Goal: Entertainment & Leisure: Consume media (video, audio)

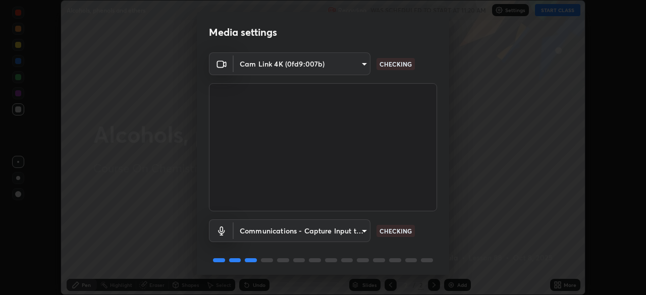
scroll to position [36, 0]
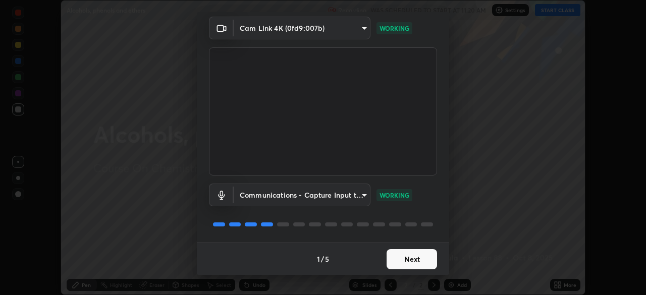
click at [417, 259] on button "Next" at bounding box center [412, 259] width 50 height 20
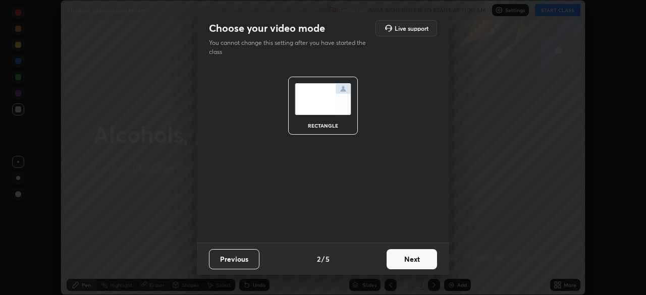
scroll to position [0, 0]
click at [429, 261] on button "Next" at bounding box center [412, 259] width 50 height 20
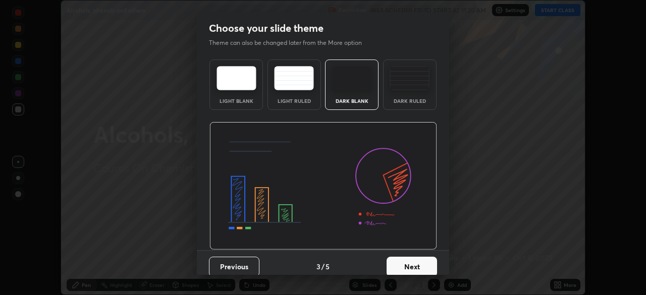
click at [423, 272] on button "Next" at bounding box center [412, 267] width 50 height 20
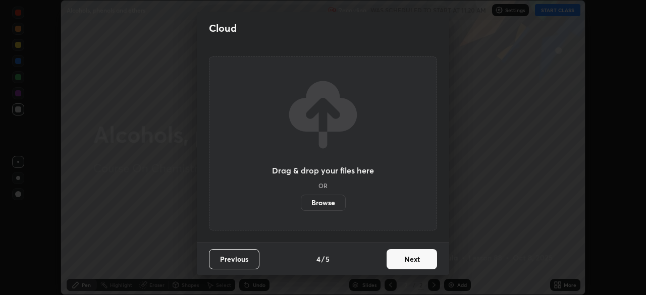
click at [432, 265] on button "Next" at bounding box center [412, 259] width 50 height 20
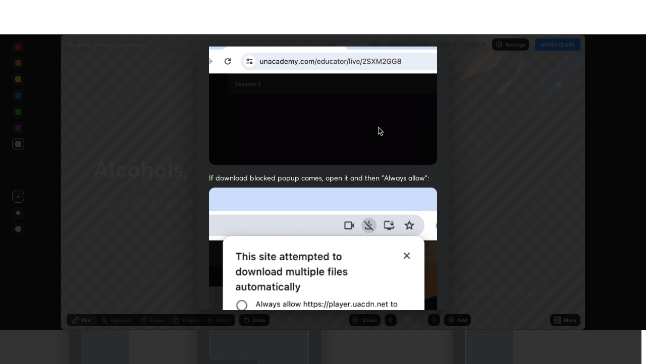
scroll to position [242, 0]
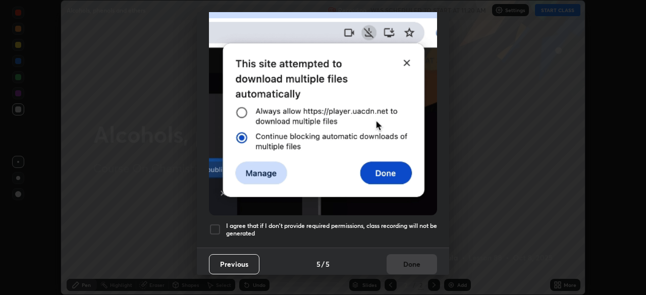
click at [215, 227] on div at bounding box center [215, 230] width 12 height 12
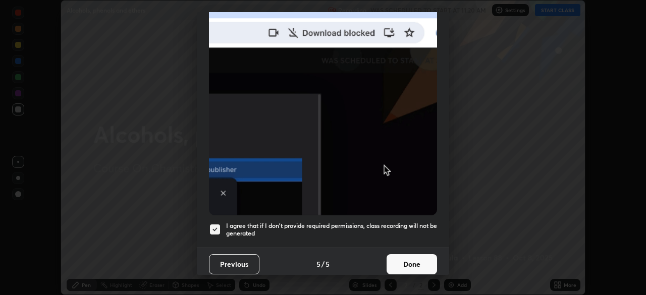
click at [412, 265] on button "Done" at bounding box center [412, 264] width 50 height 20
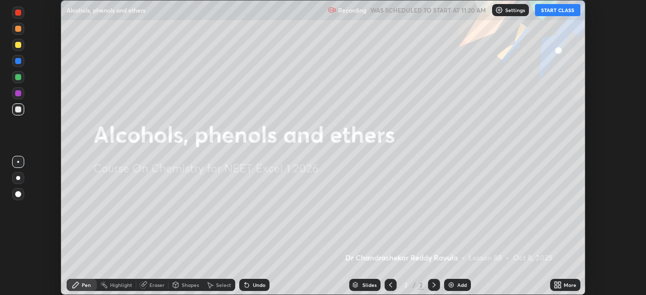
click at [559, 12] on button "START CLASS" at bounding box center [557, 10] width 45 height 12
click at [569, 287] on div "More" at bounding box center [570, 285] width 13 height 5
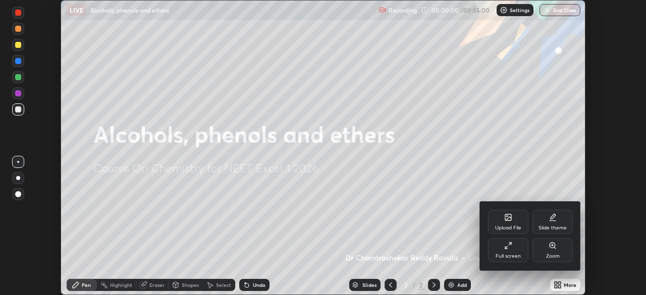
click at [506, 247] on icon at bounding box center [506, 247] width 3 height 3
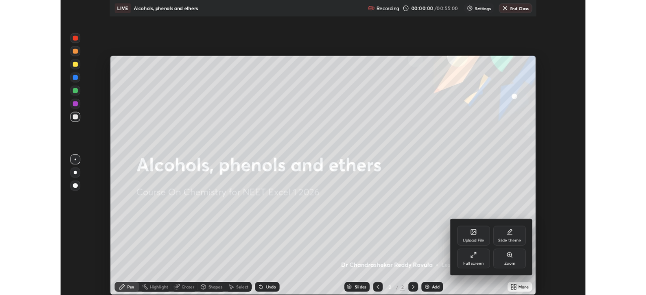
scroll to position [364, 646]
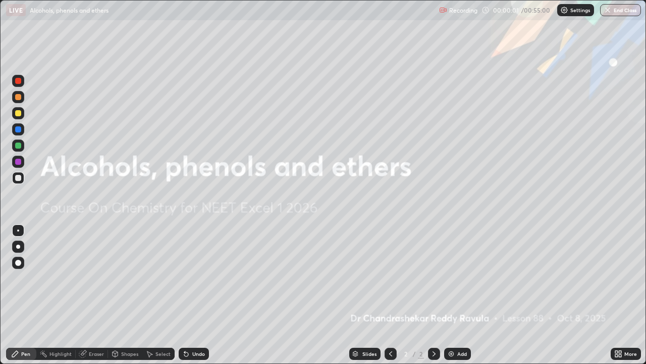
click at [456, 295] on div "Add" at bounding box center [457, 353] width 27 height 12
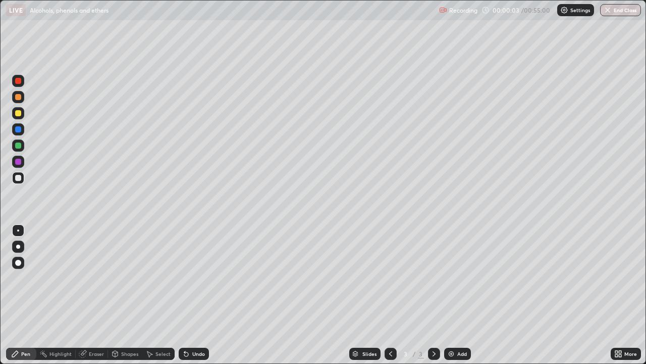
click at [17, 247] on div at bounding box center [18, 246] width 4 height 4
click at [18, 162] on div at bounding box center [18, 162] width 6 height 6
click at [16, 180] on div at bounding box center [18, 178] width 6 height 6
click at [466, 295] on div "Add" at bounding box center [462, 353] width 10 height 5
click at [15, 113] on div at bounding box center [18, 113] width 12 height 12
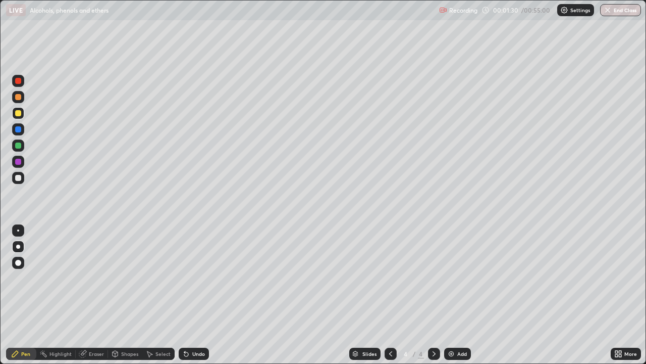
click at [20, 179] on div at bounding box center [18, 178] width 6 height 6
click at [19, 161] on div at bounding box center [18, 162] width 6 height 6
click at [451, 295] on img at bounding box center [451, 353] width 8 height 8
click at [15, 167] on div at bounding box center [18, 162] width 12 height 12
click at [16, 183] on div at bounding box center [18, 178] width 12 height 12
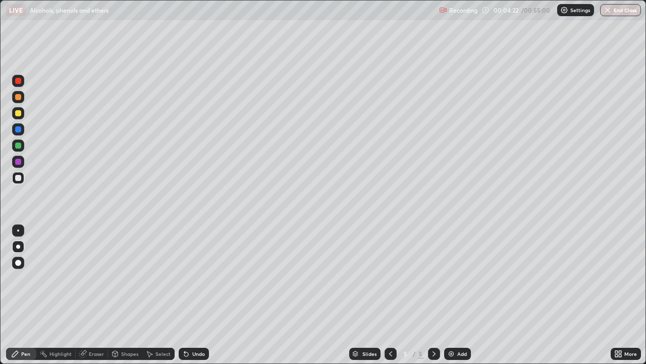
click at [189, 295] on div "Undo" at bounding box center [194, 353] width 30 height 12
click at [19, 114] on div at bounding box center [18, 113] width 6 height 6
click at [17, 163] on div at bounding box center [18, 162] width 6 height 6
click at [23, 143] on div at bounding box center [18, 145] width 12 height 12
click at [194, 295] on div "Undo" at bounding box center [198, 353] width 13 height 5
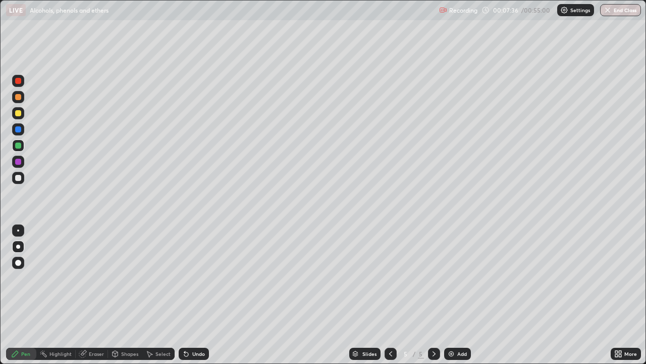
click at [17, 178] on div at bounding box center [18, 178] width 6 height 6
click at [457, 295] on div "Add" at bounding box center [462, 353] width 10 height 5
click at [18, 115] on div at bounding box center [18, 113] width 6 height 6
click at [19, 162] on div at bounding box center [18, 162] width 6 height 6
click at [19, 176] on div at bounding box center [18, 178] width 6 height 6
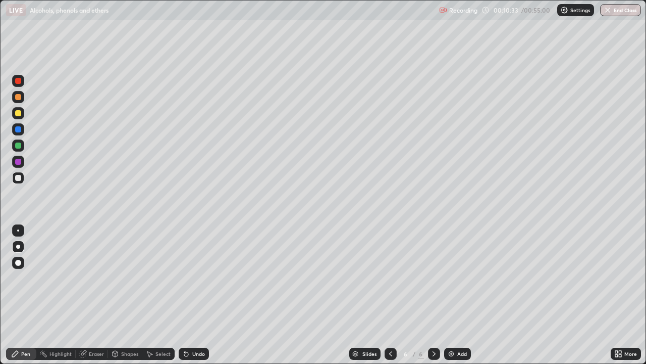
click at [16, 164] on div at bounding box center [18, 162] width 6 height 6
click at [21, 112] on div at bounding box center [18, 113] width 6 height 6
click at [18, 97] on div at bounding box center [18, 97] width 6 height 6
click at [16, 165] on div at bounding box center [18, 162] width 12 height 12
click at [22, 118] on div at bounding box center [18, 113] width 12 height 12
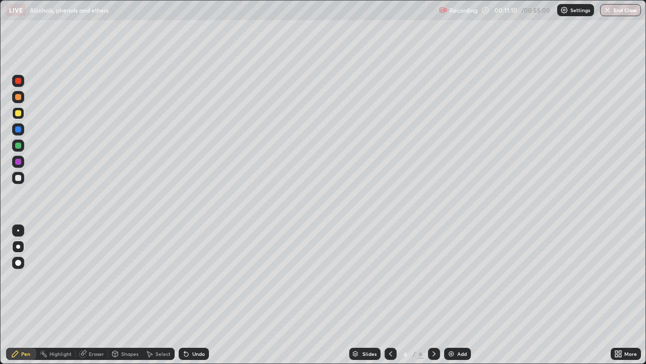
click at [18, 97] on div at bounding box center [18, 97] width 6 height 6
click at [19, 82] on div at bounding box center [18, 81] width 6 height 6
click at [15, 179] on div at bounding box center [18, 178] width 6 height 6
click at [19, 161] on div at bounding box center [18, 162] width 6 height 6
click at [18, 129] on div at bounding box center [18, 129] width 6 height 6
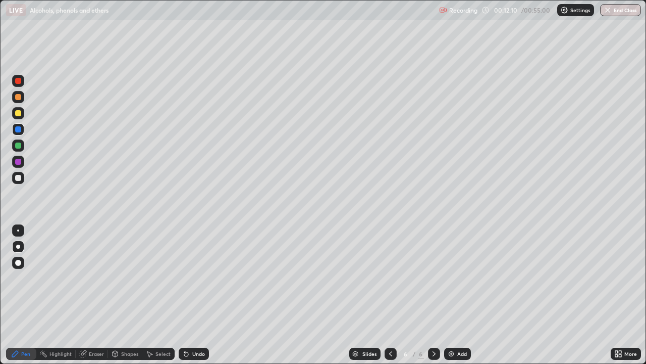
click at [19, 81] on div at bounding box center [18, 81] width 6 height 6
click at [17, 98] on div at bounding box center [18, 97] width 6 height 6
click at [12, 144] on div at bounding box center [18, 145] width 12 height 12
click at [454, 295] on div "Add" at bounding box center [457, 353] width 27 height 12
click at [18, 81] on div at bounding box center [18, 81] width 6 height 6
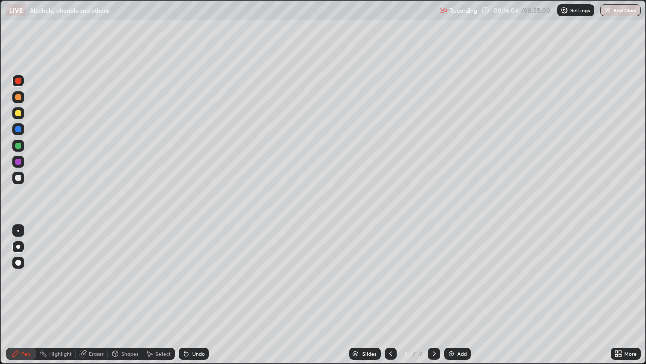
click at [18, 147] on div at bounding box center [18, 145] width 6 height 6
click at [19, 162] on div at bounding box center [18, 162] width 6 height 6
click at [16, 180] on div at bounding box center [18, 178] width 6 height 6
click at [185, 295] on icon at bounding box center [186, 354] width 4 height 4
click at [184, 295] on icon at bounding box center [186, 354] width 4 height 4
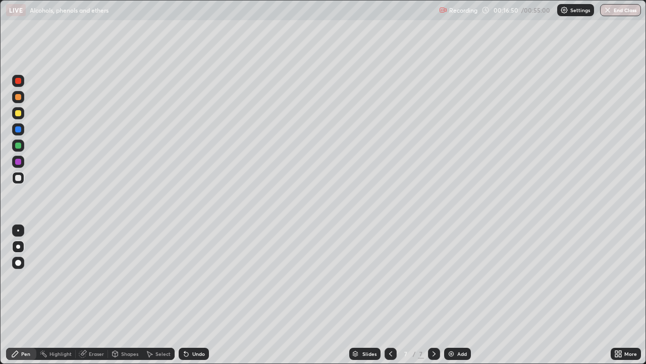
click at [185, 295] on icon at bounding box center [186, 354] width 4 height 4
click at [184, 295] on icon at bounding box center [186, 354] width 4 height 4
click at [179, 295] on div "Undo" at bounding box center [194, 353] width 30 height 12
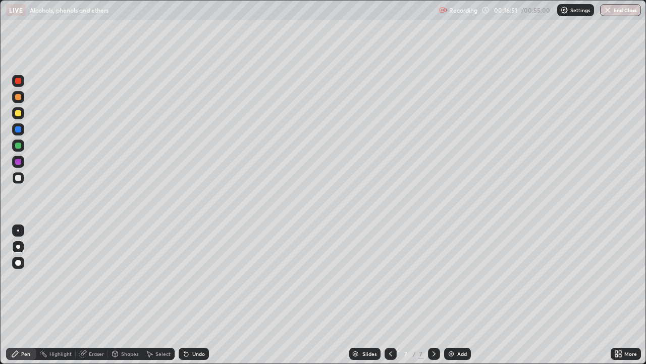
click at [179, 295] on div "Undo" at bounding box center [194, 353] width 30 height 12
click at [184, 295] on icon at bounding box center [186, 354] width 4 height 4
click at [20, 147] on div at bounding box center [18, 145] width 6 height 6
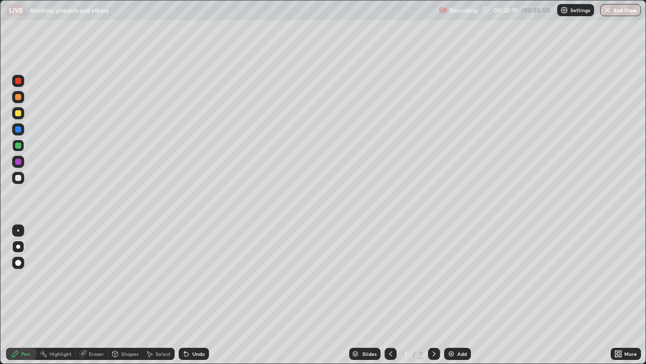
click at [20, 113] on div at bounding box center [18, 113] width 6 height 6
click at [453, 295] on img at bounding box center [451, 353] width 8 height 8
click at [17, 165] on div at bounding box center [18, 162] width 12 height 12
click at [18, 177] on div at bounding box center [18, 178] width 6 height 6
click at [20, 148] on div at bounding box center [18, 145] width 6 height 6
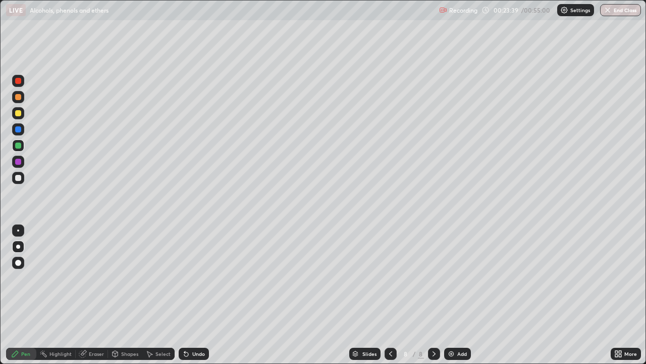
click at [15, 114] on div at bounding box center [18, 113] width 6 height 6
click at [454, 295] on img at bounding box center [451, 353] width 8 height 8
click at [19, 97] on div at bounding box center [18, 97] width 6 height 6
click at [19, 163] on div at bounding box center [18, 162] width 6 height 6
click at [21, 178] on div at bounding box center [18, 178] width 6 height 6
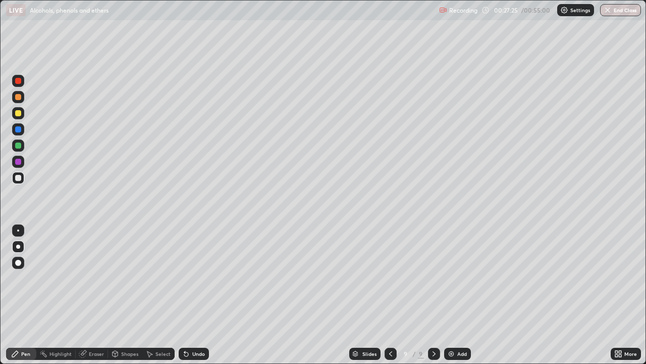
click at [20, 131] on div at bounding box center [18, 129] width 6 height 6
click at [17, 179] on div at bounding box center [18, 178] width 6 height 6
click at [18, 147] on div at bounding box center [18, 145] width 6 height 6
click at [20, 112] on div at bounding box center [18, 113] width 6 height 6
click at [449, 295] on img at bounding box center [451, 353] width 8 height 8
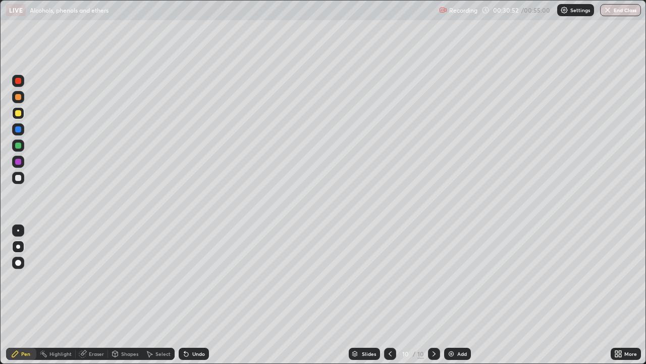
click at [19, 178] on div at bounding box center [18, 178] width 6 height 6
click at [18, 82] on div at bounding box center [18, 81] width 6 height 6
click at [19, 162] on div at bounding box center [18, 162] width 6 height 6
click at [14, 115] on div at bounding box center [18, 113] width 12 height 12
click at [451, 295] on img at bounding box center [451, 353] width 8 height 8
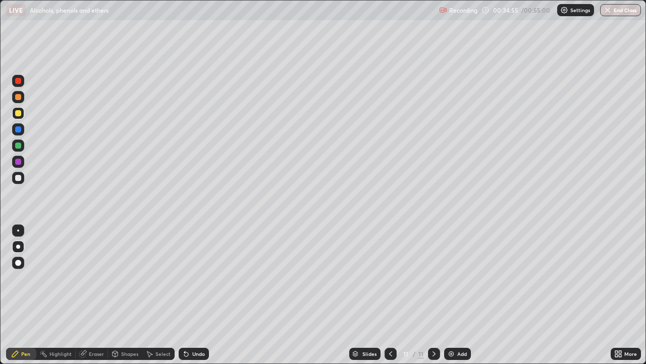
click at [396, 295] on div at bounding box center [391, 353] width 12 height 20
click at [462, 295] on div "Add" at bounding box center [462, 353] width 10 height 5
click at [17, 81] on div at bounding box center [18, 81] width 6 height 6
click at [189, 295] on div "Undo" at bounding box center [194, 353] width 30 height 12
click at [188, 295] on icon at bounding box center [186, 353] width 8 height 8
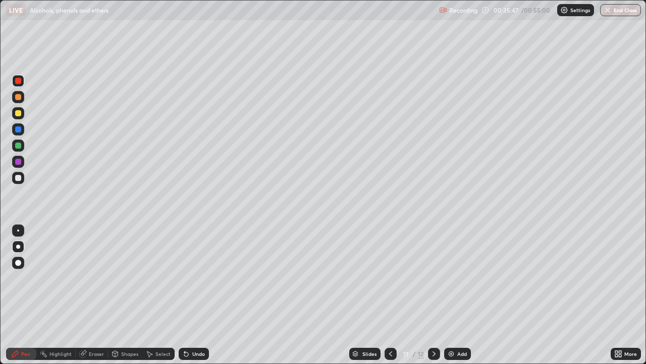
click at [186, 295] on icon at bounding box center [186, 354] width 4 height 4
click at [185, 295] on icon at bounding box center [186, 354] width 4 height 4
click at [19, 161] on div at bounding box center [18, 162] width 6 height 6
click at [20, 146] on div at bounding box center [18, 145] width 6 height 6
click at [20, 115] on div at bounding box center [18, 113] width 6 height 6
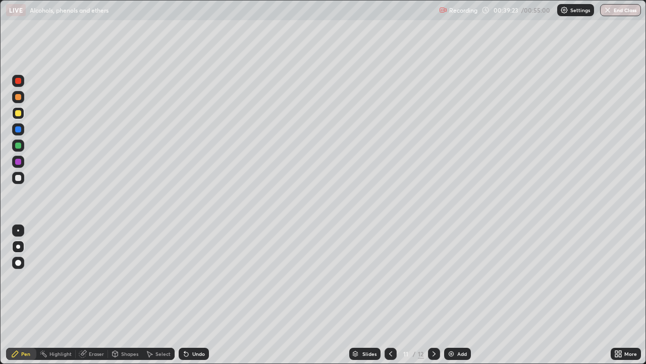
click at [462, 295] on div "Add" at bounding box center [457, 353] width 27 height 12
click at [19, 82] on div at bounding box center [18, 81] width 6 height 6
click at [19, 84] on div at bounding box center [18, 81] width 12 height 12
click at [18, 178] on div at bounding box center [18, 178] width 6 height 6
click at [18, 114] on div at bounding box center [18, 113] width 6 height 6
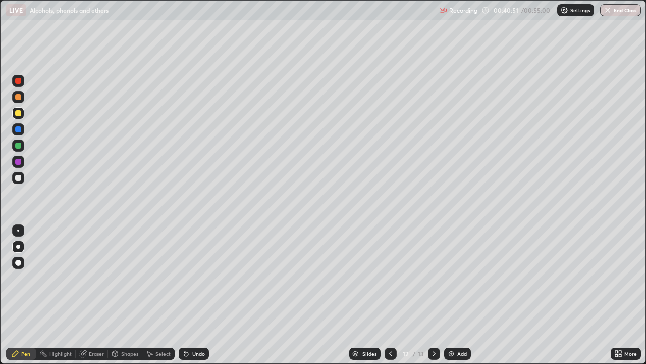
click at [22, 176] on div at bounding box center [18, 178] width 12 height 12
click at [18, 114] on div at bounding box center [18, 113] width 6 height 6
click at [19, 81] on div at bounding box center [18, 81] width 6 height 6
click at [18, 146] on div at bounding box center [18, 145] width 6 height 6
click at [17, 96] on div at bounding box center [18, 97] width 6 height 6
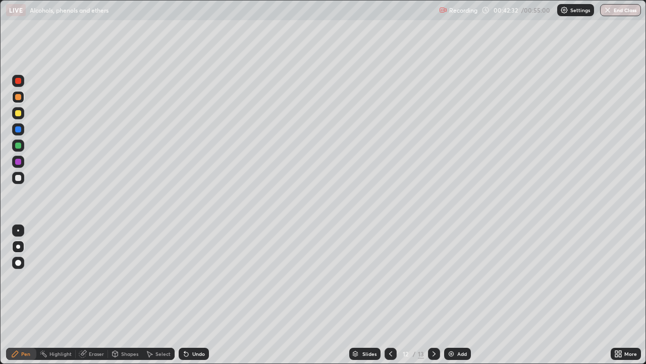
click at [187, 295] on icon at bounding box center [186, 353] width 8 height 8
click at [185, 295] on icon at bounding box center [186, 354] width 4 height 4
click at [187, 295] on icon at bounding box center [186, 353] width 8 height 8
click at [189, 295] on div "Undo" at bounding box center [194, 353] width 30 height 12
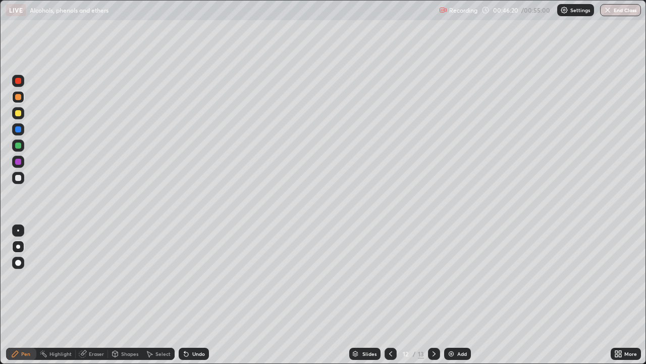
click at [449, 295] on div "Add" at bounding box center [457, 353] width 27 height 12
click at [19, 113] on div at bounding box center [18, 113] width 6 height 6
click at [16, 160] on div at bounding box center [18, 162] width 6 height 6
click at [18, 166] on div at bounding box center [18, 162] width 12 height 12
click at [18, 179] on div at bounding box center [18, 178] width 6 height 6
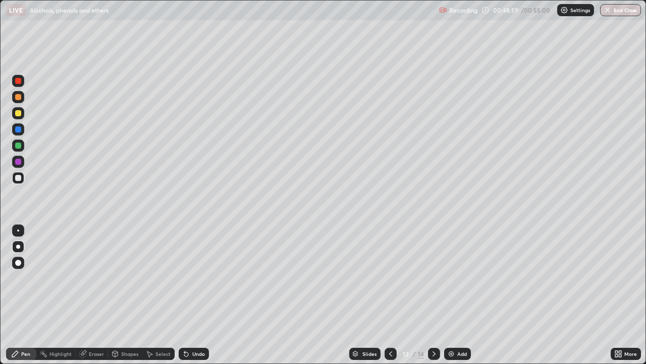
click at [19, 128] on div at bounding box center [18, 129] width 6 height 6
click at [390, 295] on icon at bounding box center [391, 353] width 8 height 8
click at [430, 295] on icon at bounding box center [434, 353] width 8 height 8
click at [17, 180] on div at bounding box center [18, 178] width 6 height 6
click at [388, 295] on icon at bounding box center [391, 353] width 8 height 8
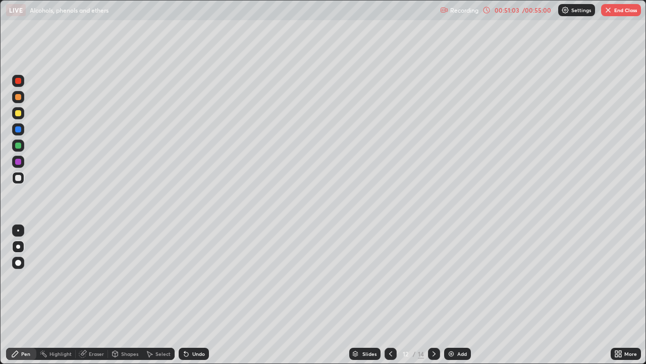
click at [389, 295] on icon at bounding box center [390, 353] width 3 height 5
click at [388, 295] on icon at bounding box center [391, 353] width 8 height 8
click at [386, 295] on div at bounding box center [391, 353] width 12 height 12
click at [434, 295] on icon at bounding box center [434, 353] width 8 height 8
click at [433, 295] on icon at bounding box center [434, 353] width 3 height 5
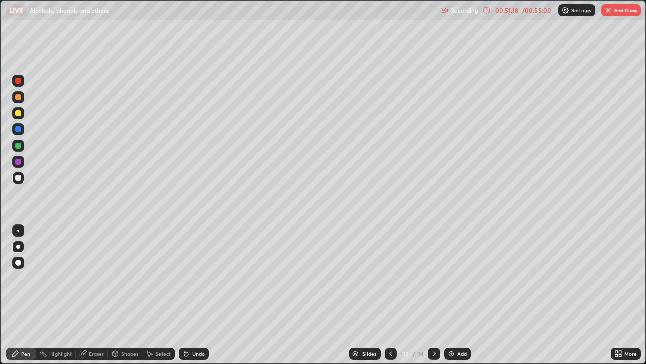
click at [433, 295] on icon at bounding box center [434, 353] width 8 height 8
click at [433, 295] on icon at bounding box center [434, 353] width 3 height 5
click at [434, 295] on icon at bounding box center [434, 353] width 8 height 8
click at [17, 117] on div at bounding box center [18, 113] width 12 height 12
click at [18, 180] on div at bounding box center [18, 178] width 6 height 6
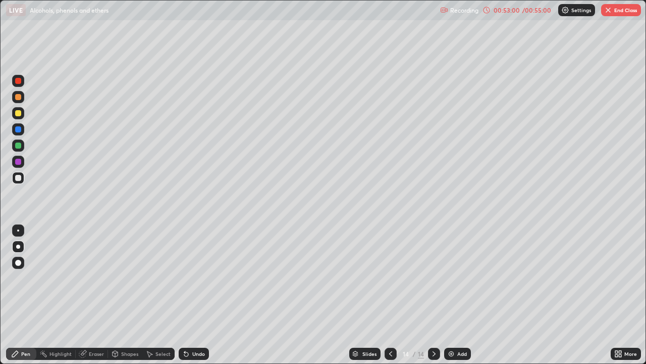
click at [19, 161] on div at bounding box center [18, 162] width 6 height 6
click at [19, 145] on div at bounding box center [18, 145] width 6 height 6
click at [17, 96] on div at bounding box center [18, 97] width 6 height 6
click at [19, 180] on div at bounding box center [18, 178] width 6 height 6
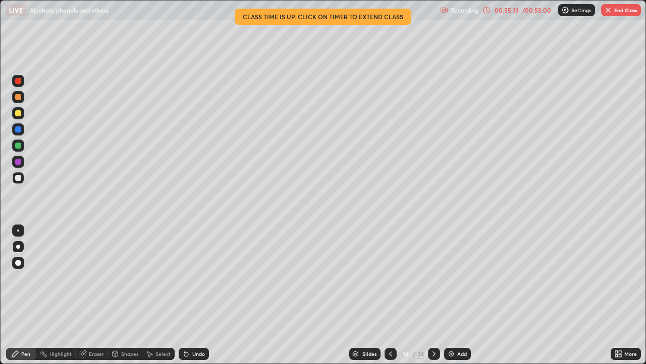
click at [199, 295] on div "Undo" at bounding box center [198, 353] width 13 height 5
click at [200, 295] on div "Undo" at bounding box center [198, 353] width 13 height 5
click at [195, 295] on div "Undo" at bounding box center [198, 353] width 13 height 5
click at [192, 295] on div "Undo" at bounding box center [194, 353] width 30 height 12
click at [186, 295] on icon at bounding box center [186, 354] width 4 height 4
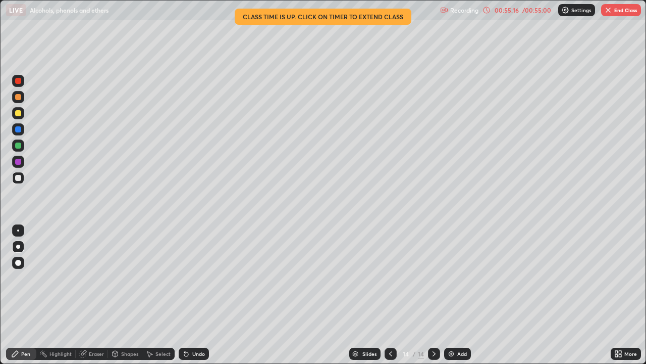
click at [20, 146] on div at bounding box center [18, 145] width 6 height 6
click at [612, 12] on img "button" at bounding box center [608, 10] width 8 height 8
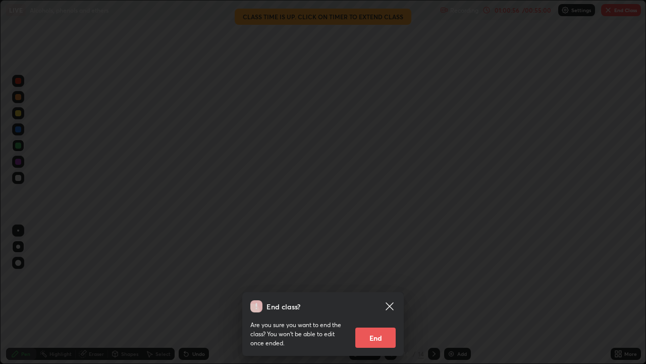
click at [371, 295] on button "End" at bounding box center [375, 337] width 40 height 20
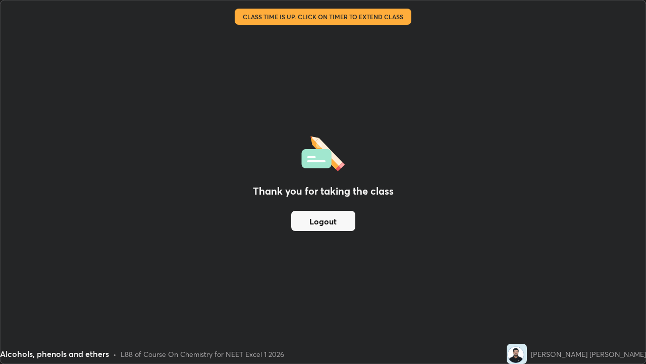
click at [326, 224] on button "Logout" at bounding box center [323, 221] width 64 height 20
click at [325, 223] on button "Logout" at bounding box center [323, 221] width 64 height 20
click at [330, 221] on button "Logout" at bounding box center [323, 221] width 64 height 20
click at [315, 216] on button "Logout" at bounding box center [323, 221] width 64 height 20
click at [316, 221] on button "Logout" at bounding box center [323, 221] width 64 height 20
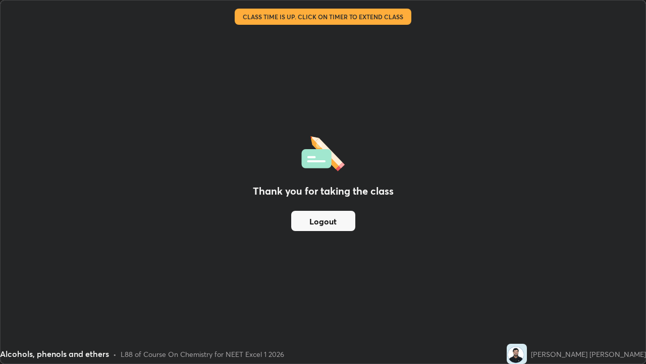
click at [340, 223] on button "Logout" at bounding box center [323, 221] width 64 height 20
click at [333, 228] on button "Logout" at bounding box center [323, 221] width 64 height 20
click at [333, 224] on button "Logout" at bounding box center [323, 221] width 64 height 20
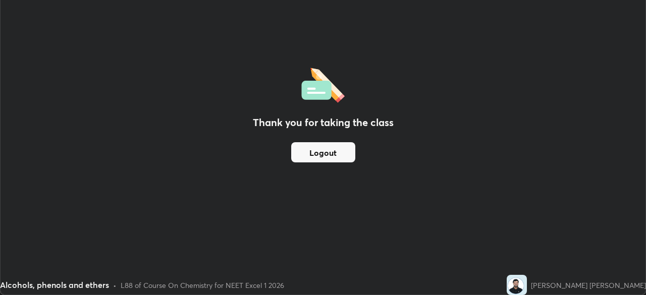
scroll to position [50199, 49849]
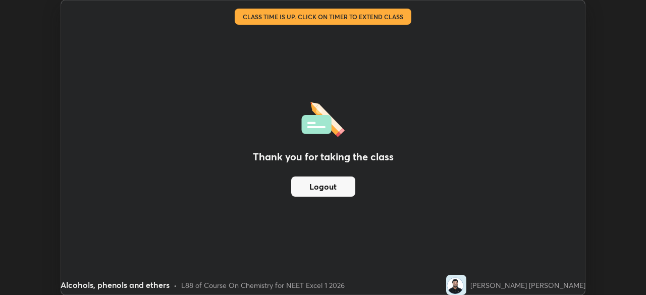
click at [345, 196] on button "Logout" at bounding box center [323, 187] width 64 height 20
click at [343, 192] on button "Logout" at bounding box center [323, 187] width 64 height 20
